Goal: Check status: Check status

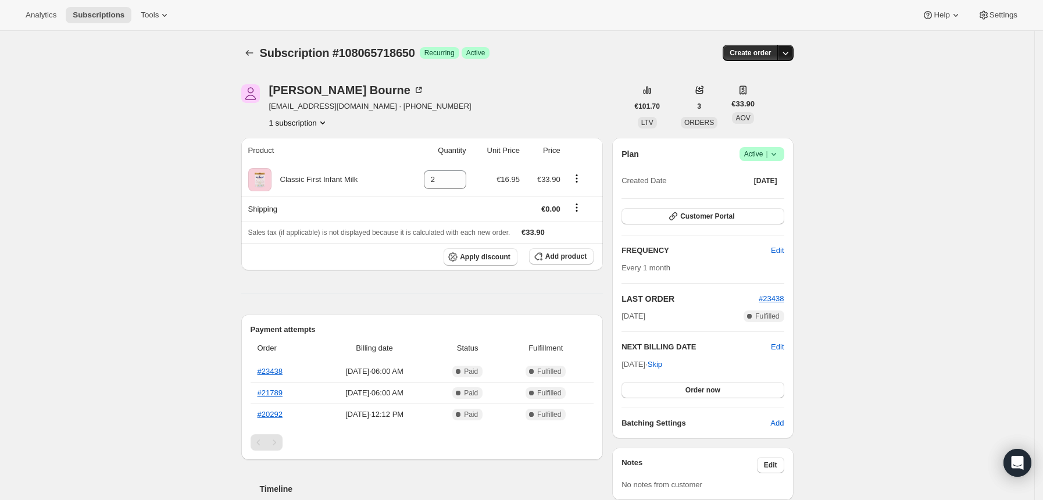
click at [791, 55] on icon "button" at bounding box center [786, 53] width 12 height 12
click at [249, 54] on icon "Subscriptions" at bounding box center [250, 53] width 12 height 12
click at [277, 370] on link "#23438" at bounding box center [270, 371] width 25 height 9
